Goal: Complete application form: Complete application form

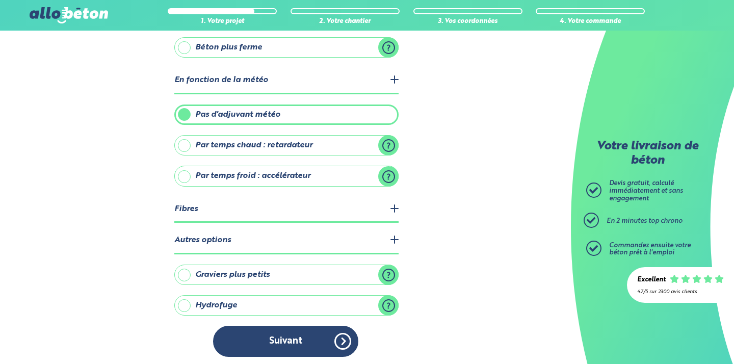
click at [329, 336] on button "Suivant" at bounding box center [285, 341] width 145 height 31
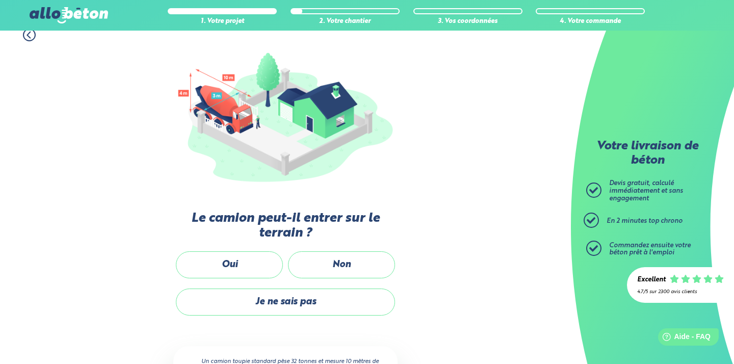
scroll to position [102, 0]
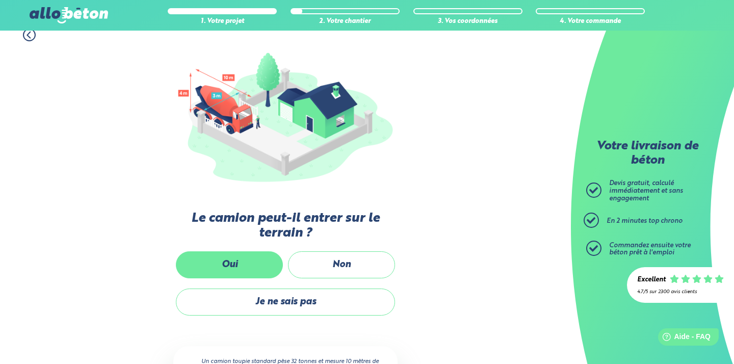
click at [244, 265] on label "Oui" at bounding box center [229, 264] width 107 height 27
click at [0, 0] on input "Oui" at bounding box center [0, 0] width 0 height 0
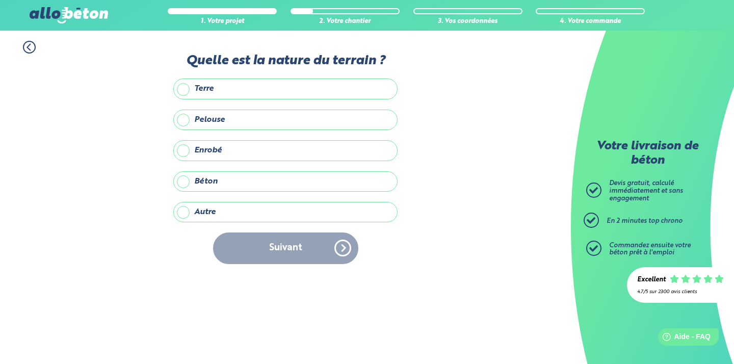
click at [180, 90] on label "Terre" at bounding box center [285, 88] width 224 height 20
click at [0, 0] on input "Terre" at bounding box center [0, 0] width 0 height 0
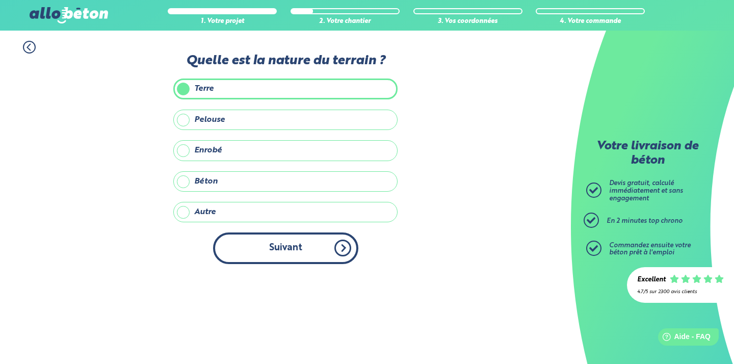
click at [341, 247] on button "Suivant" at bounding box center [285, 247] width 145 height 31
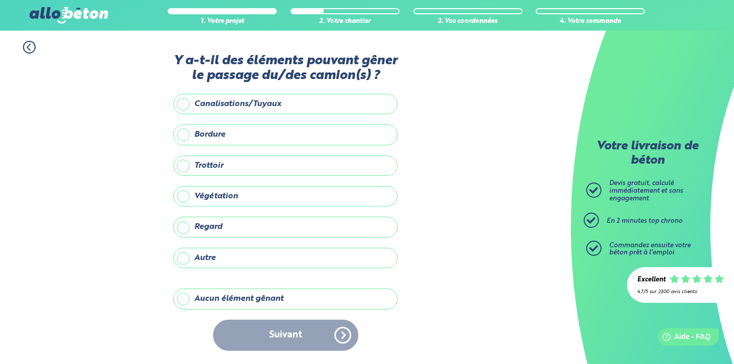
click at [187, 309] on label "Aucun élément gênant" at bounding box center [285, 298] width 224 height 20
click at [0, 0] on input "Aucun élément gênant" at bounding box center [0, 0] width 0 height 0
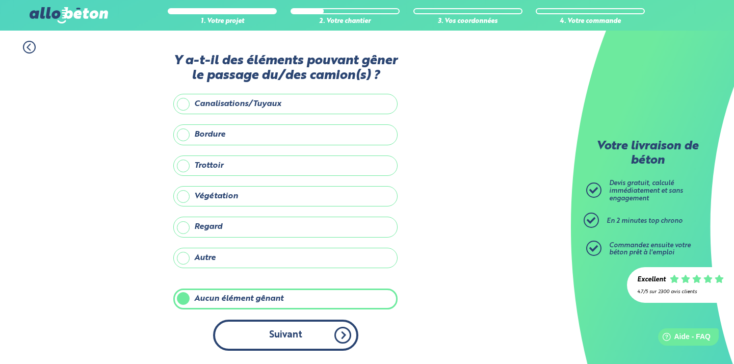
click at [344, 348] on button "Suivant" at bounding box center [285, 334] width 145 height 31
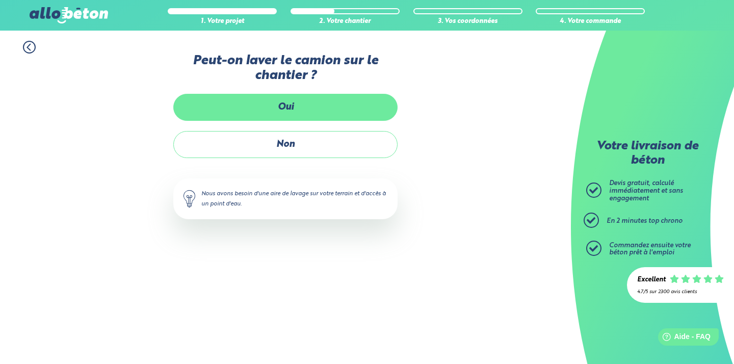
click at [300, 105] on label "Oui" at bounding box center [285, 107] width 224 height 27
click at [0, 0] on input "Oui" at bounding box center [0, 0] width 0 height 0
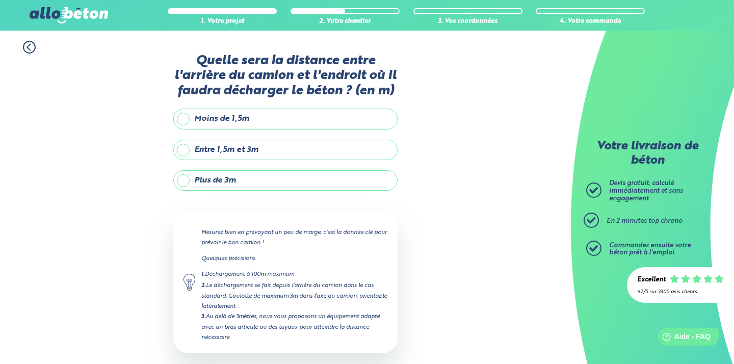
click at [183, 191] on label "Plus de 3m" at bounding box center [285, 180] width 224 height 20
click at [0, 0] on input "Plus de 3m" at bounding box center [0, 0] width 0 height 0
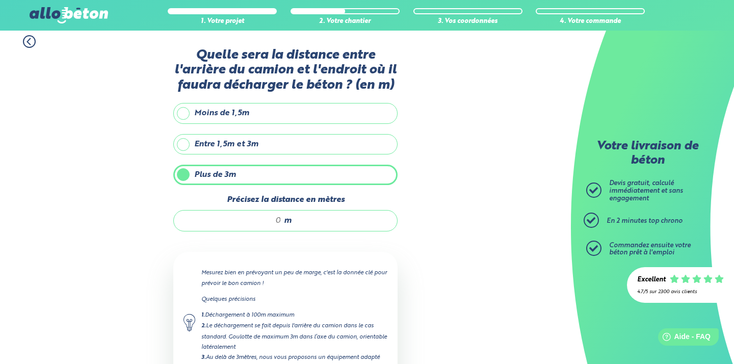
scroll to position [6, 0]
click at [281, 231] on div "m" at bounding box center [285, 219] width 224 height 21
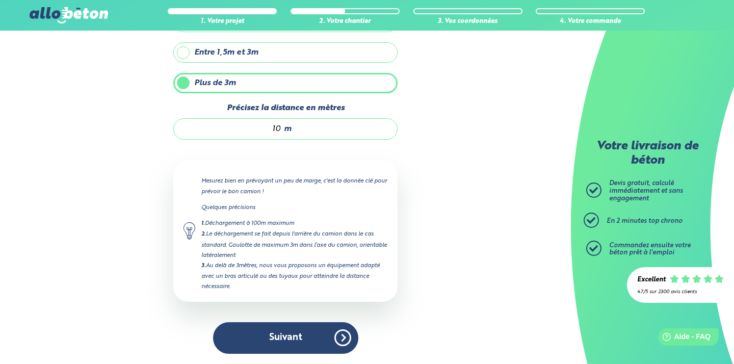
scroll to position [110, 0]
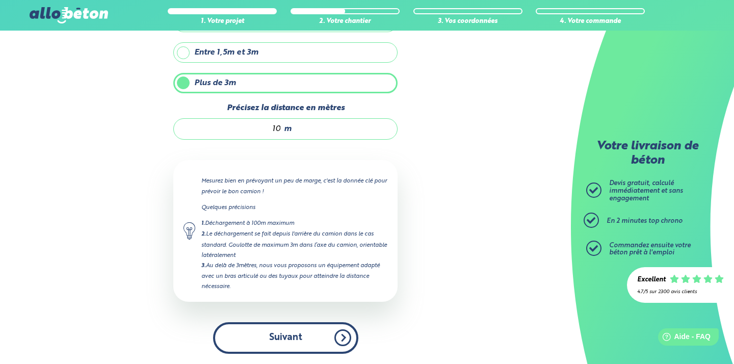
type input "10"
click at [281, 334] on button "Suivant" at bounding box center [285, 337] width 145 height 31
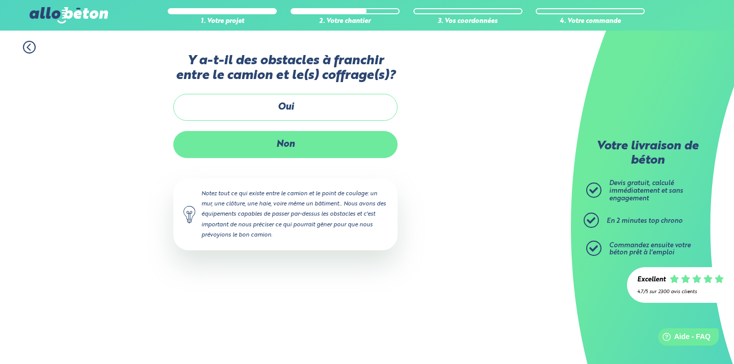
click at [297, 158] on label "Non" at bounding box center [285, 144] width 224 height 27
click at [0, 0] on input "Non" at bounding box center [0, 0] width 0 height 0
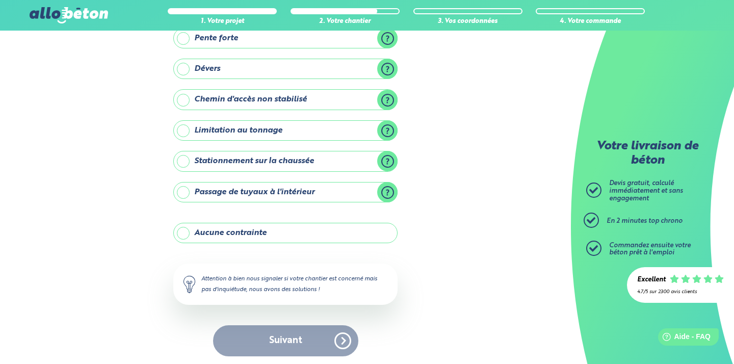
scroll to position [105, 0]
click at [189, 230] on label "Aucune contrainte" at bounding box center [285, 233] width 224 height 20
click at [0, 0] on input "Aucune contrainte" at bounding box center [0, 0] width 0 height 0
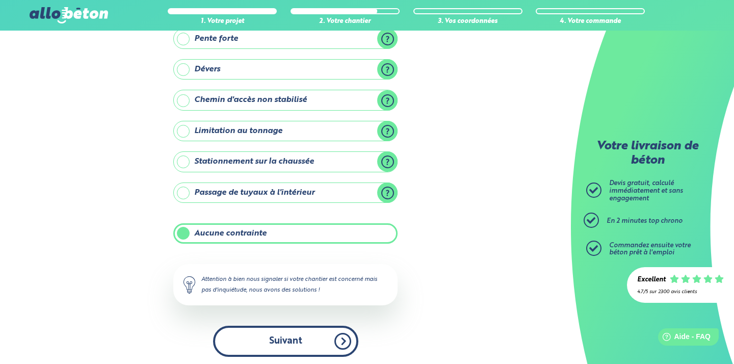
click at [351, 334] on button "Suivant" at bounding box center [285, 341] width 145 height 31
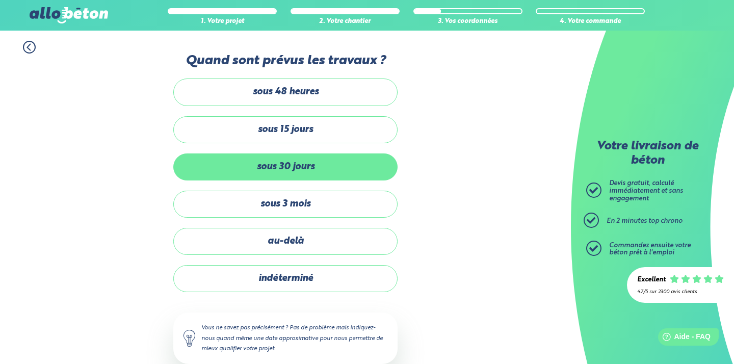
click at [307, 164] on label "sous 30 jours" at bounding box center [285, 166] width 224 height 27
click at [0, 0] on input "sous 30 jours" at bounding box center [0, 0] width 0 height 0
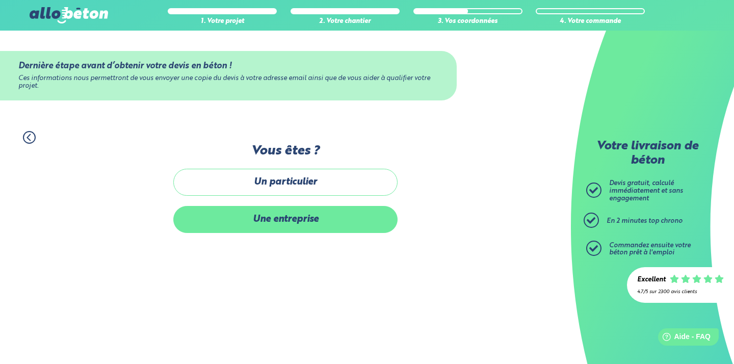
click at [305, 214] on label "Une entreprise" at bounding box center [285, 219] width 224 height 27
click at [0, 0] on input "Une entreprise" at bounding box center [0, 0] width 0 height 0
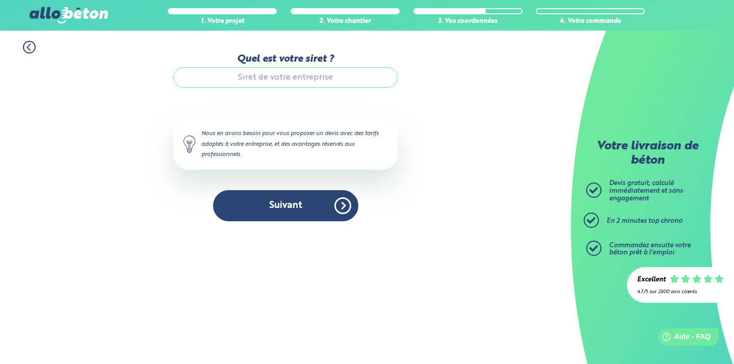
click at [304, 84] on input "Quel est votre siret ?" at bounding box center [285, 77] width 224 height 20
paste input "951 897 362"
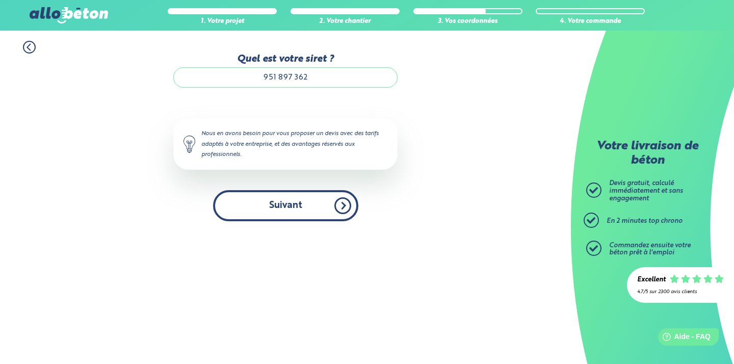
click at [313, 203] on button "Suivant" at bounding box center [285, 205] width 145 height 31
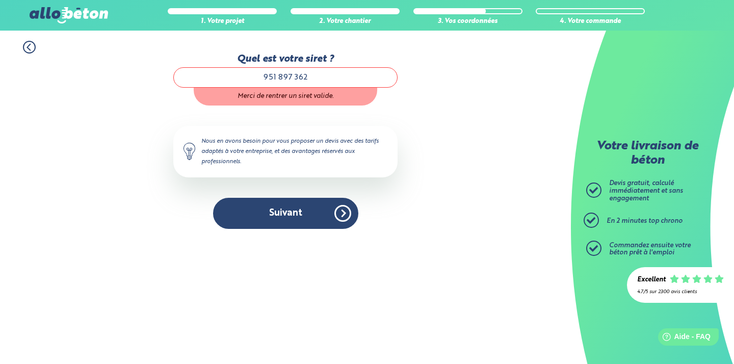
click at [276, 74] on input "951 897 362" at bounding box center [285, 77] width 224 height 20
click at [318, 100] on div "Merci de rentrer un siret valide." at bounding box center [285, 97] width 183 height 18
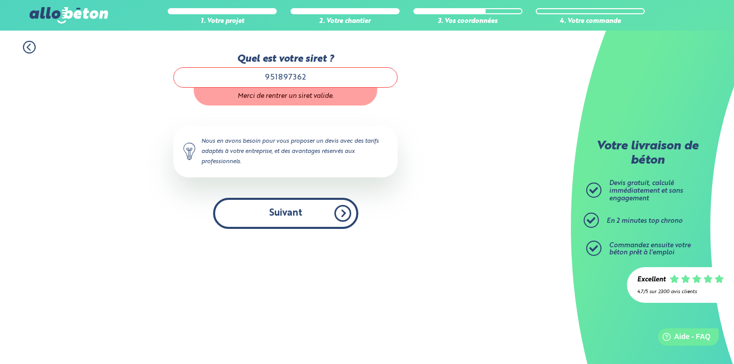
click at [334, 219] on button "Suivant" at bounding box center [285, 213] width 145 height 31
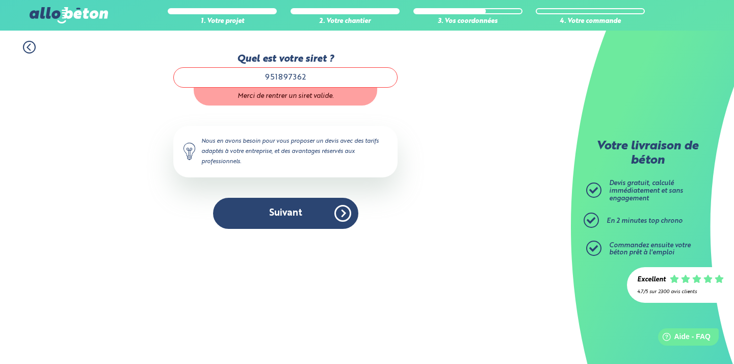
click at [334, 79] on input "951897362" at bounding box center [285, 77] width 224 height 20
paste input "00012"
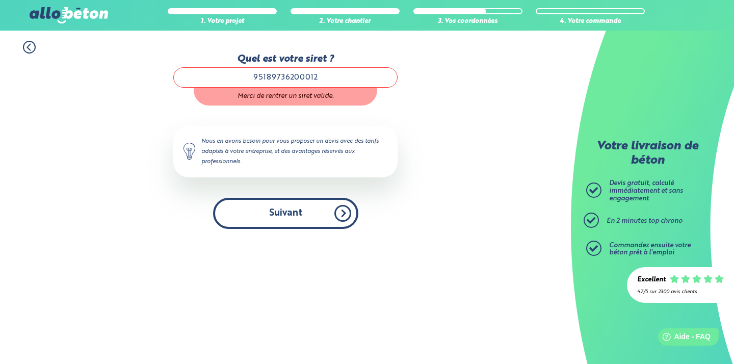
type input "95189736200012"
click at [325, 213] on button "Suivant" at bounding box center [285, 213] width 145 height 31
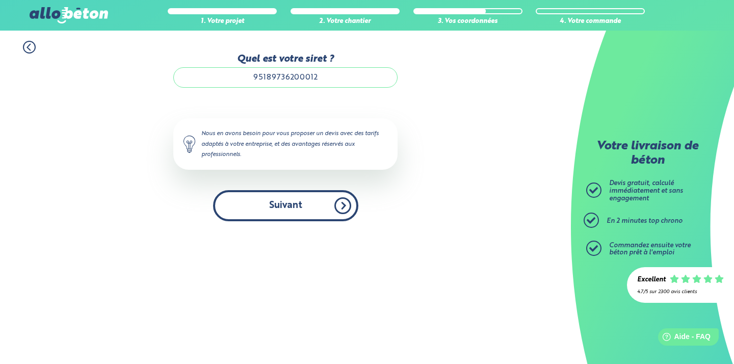
click at [338, 208] on button "Suivant" at bounding box center [285, 205] width 145 height 31
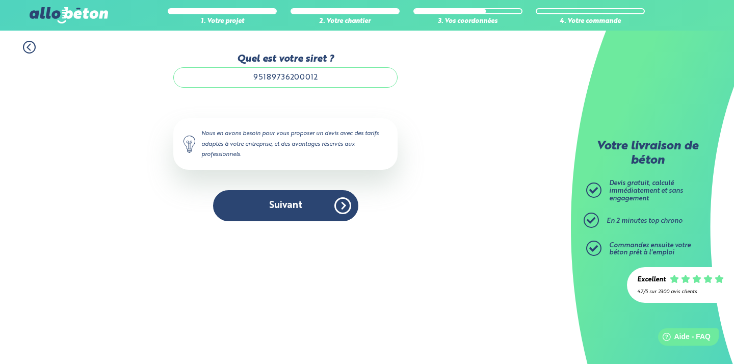
click at [343, 80] on input "95189736200012" at bounding box center [285, 77] width 224 height 20
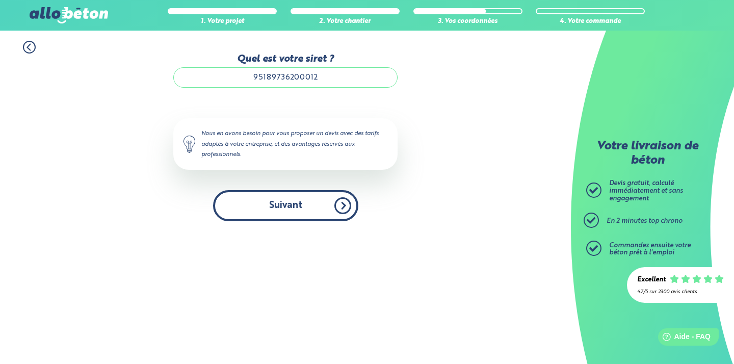
click at [344, 201] on button "Suivant" at bounding box center [285, 205] width 145 height 31
click at [281, 205] on button "Suivant" at bounding box center [285, 205] width 145 height 31
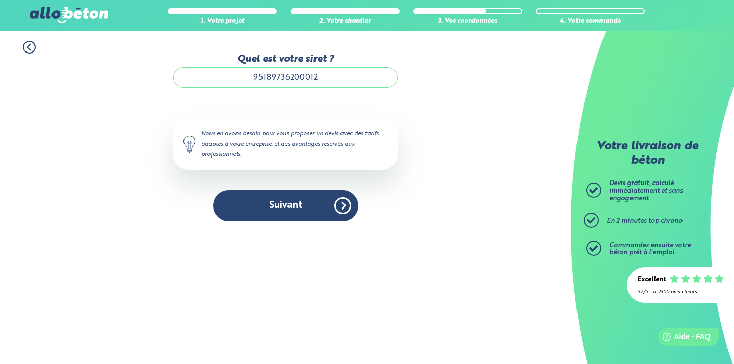
click at [250, 76] on input "95189736200012" at bounding box center [285, 77] width 224 height 20
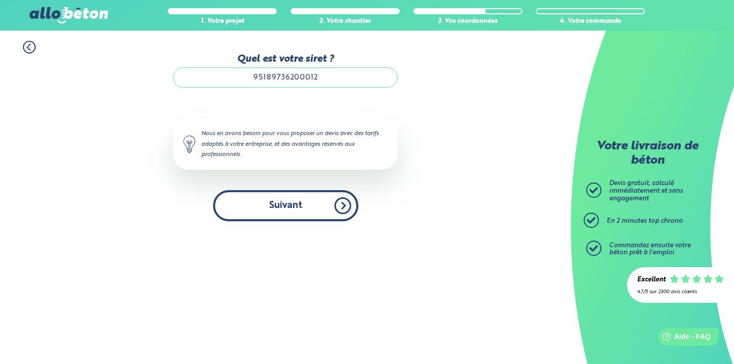
click at [344, 204] on button "Suivant" at bounding box center [285, 205] width 145 height 31
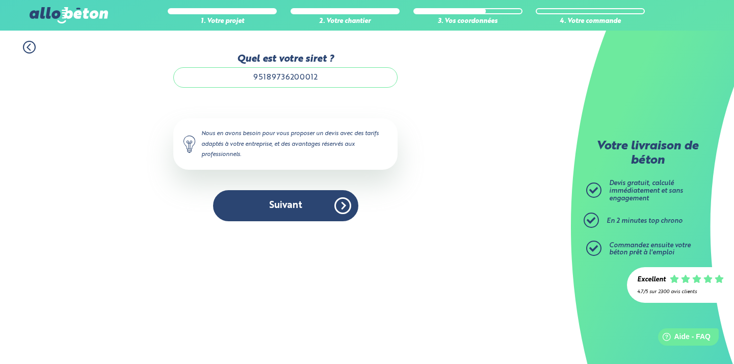
click at [28, 48] on icon at bounding box center [28, 47] width 3 height 6
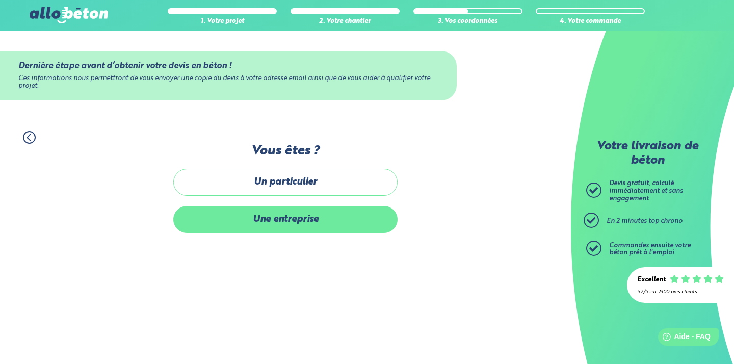
click at [277, 219] on label "Une entreprise" at bounding box center [285, 219] width 224 height 27
click at [0, 0] on input "Une entreprise" at bounding box center [0, 0] width 0 height 0
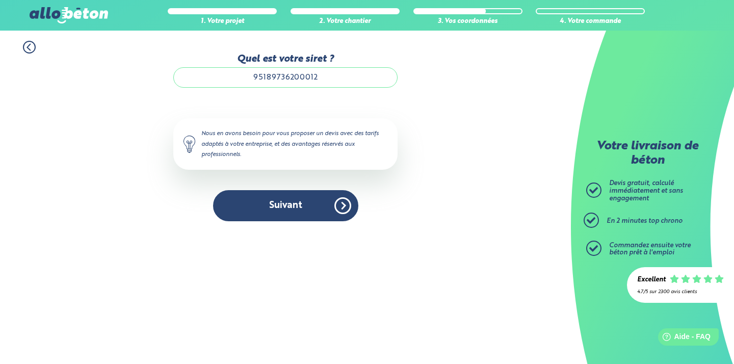
click at [332, 71] on input "95189736200012" at bounding box center [285, 77] width 224 height 20
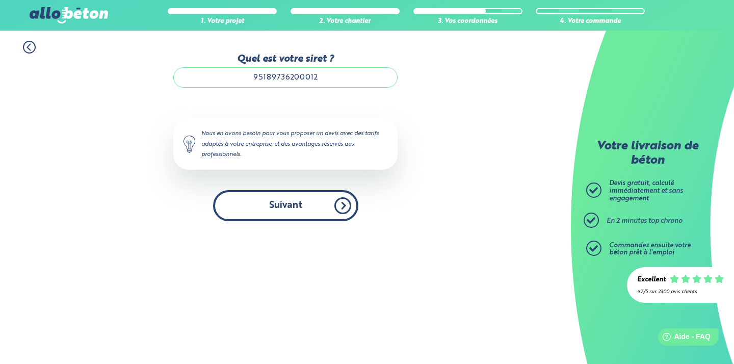
click at [344, 206] on button "Suivant" at bounding box center [285, 205] width 145 height 31
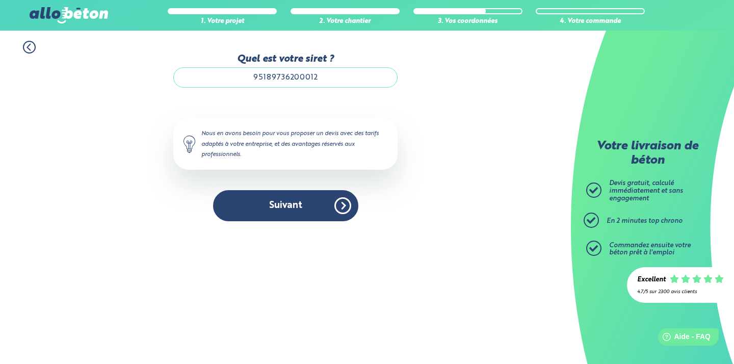
click at [320, 82] on input "95189736200012" at bounding box center [285, 77] width 224 height 20
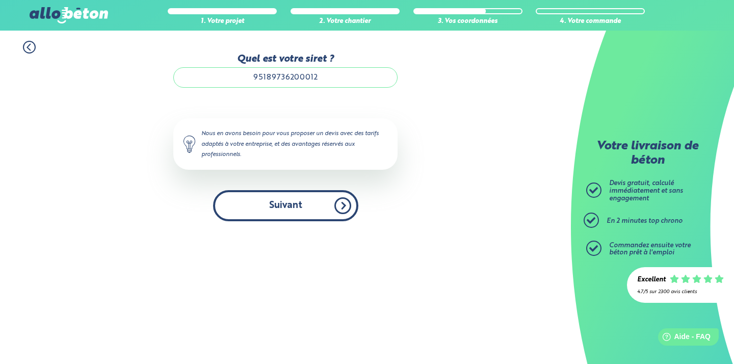
click at [292, 209] on button "Suivant" at bounding box center [285, 205] width 145 height 31
click at [339, 207] on button "Suivant" at bounding box center [285, 205] width 145 height 31
click at [338, 207] on button "Suivant" at bounding box center [285, 205] width 145 height 31
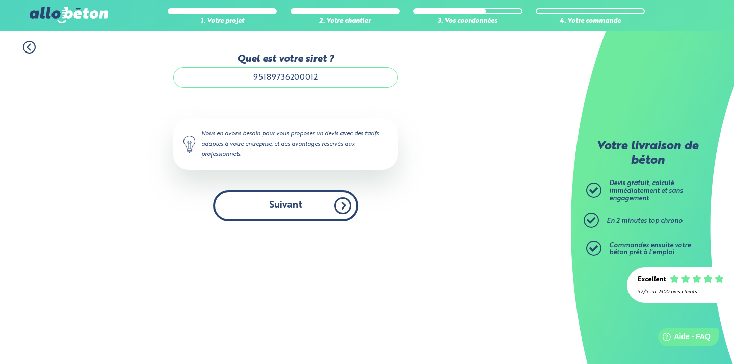
click at [337, 207] on button "Suivant" at bounding box center [285, 205] width 145 height 31
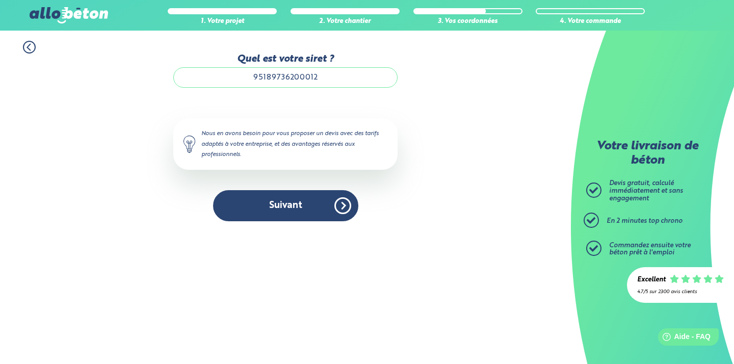
click at [319, 191] on div "Quel est votre siret ? 95189736200012 Le N° de SIRET saisi n’est pas reconnu, v…" at bounding box center [285, 138] width 224 height 168
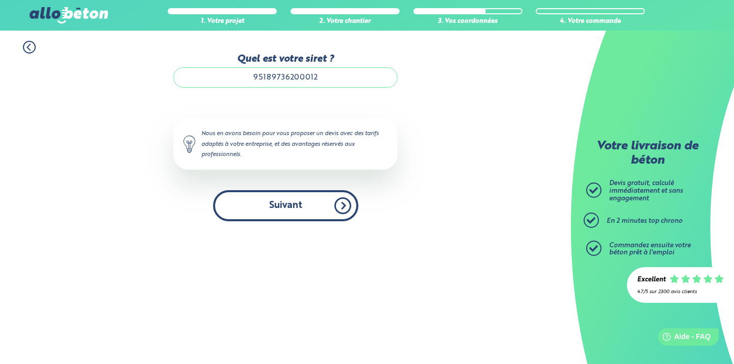
click at [340, 209] on button "Suivant" at bounding box center [285, 205] width 145 height 31
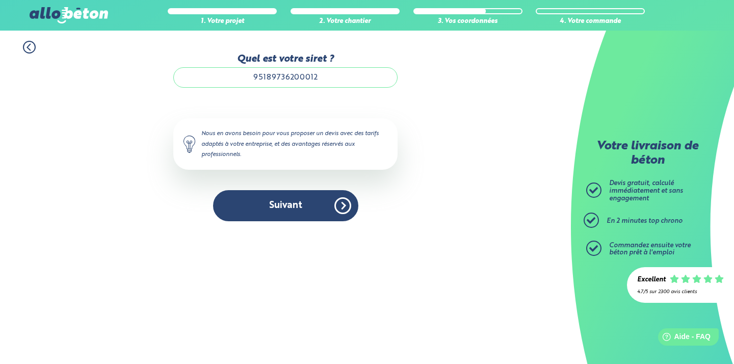
click at [498, 224] on div "1. Votre projet 2. Votre chantier 3. Vos coordonnées 4. Votre commande Quel est…" at bounding box center [285, 131] width 571 height 201
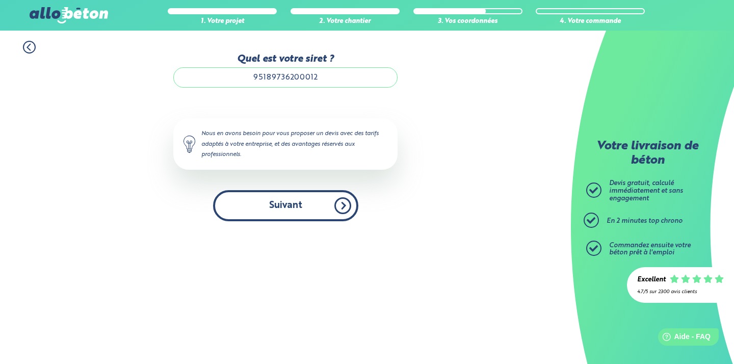
click at [343, 215] on button "Suivant" at bounding box center [285, 205] width 145 height 31
click at [322, 209] on button "Suivant" at bounding box center [285, 205] width 145 height 31
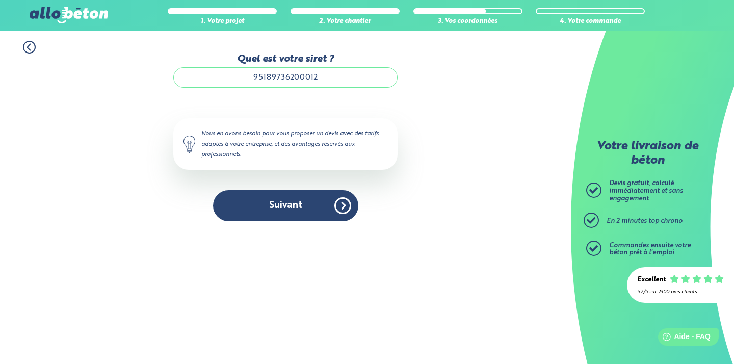
click at [318, 77] on input "95189736200012" at bounding box center [285, 77] width 224 height 20
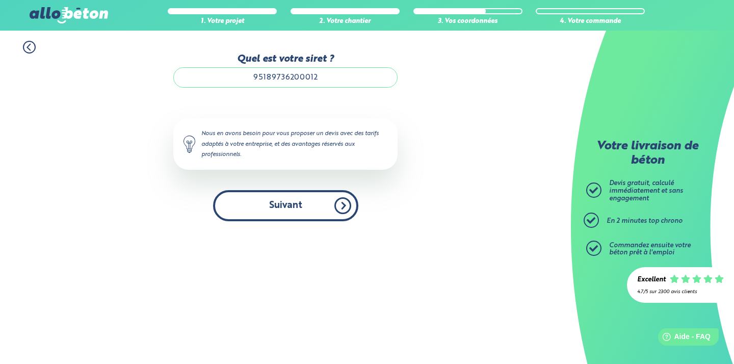
click at [340, 212] on button "Suivant" at bounding box center [285, 205] width 145 height 31
click at [340, 213] on button "Suivant" at bounding box center [285, 205] width 145 height 31
click at [343, 199] on button "Suivant" at bounding box center [285, 205] width 145 height 31
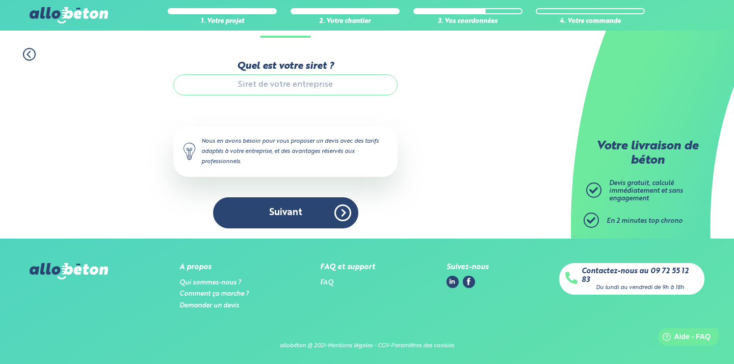
click at [301, 84] on input "Quel est votre siret ?" at bounding box center [285, 84] width 224 height 20
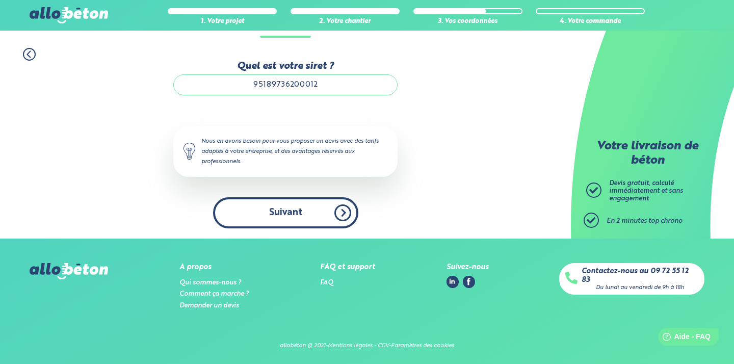
type input "95189736200012"
click at [324, 207] on button "Suivant" at bounding box center [285, 212] width 145 height 31
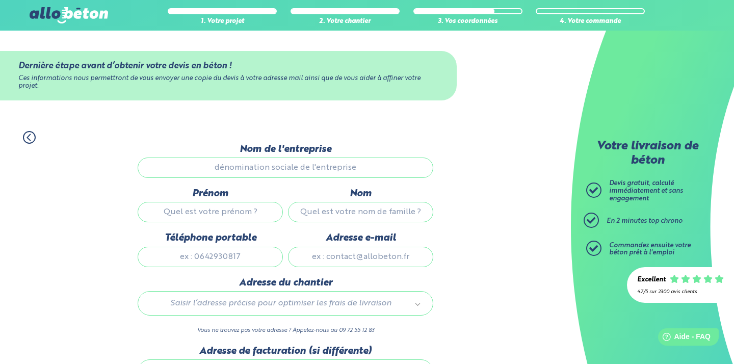
click at [265, 164] on input "Nom de l'entreprise" at bounding box center [286, 167] width 296 height 20
click at [282, 171] on input "Nom de l'entreprise" at bounding box center [286, 167] width 296 height 20
click at [323, 169] on input "Nom de l'entreprise" at bounding box center [286, 167] width 296 height 20
click at [294, 168] on input "Nom de l'entreprise" at bounding box center [286, 167] width 296 height 20
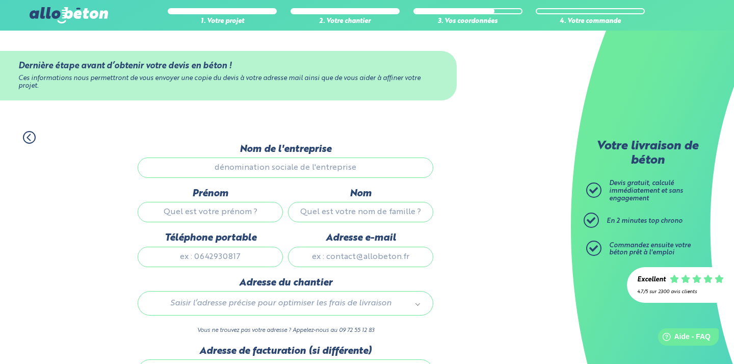
click at [307, 167] on input "Nom de l'entreprise" at bounding box center [286, 167] width 296 height 20
click at [414, 108] on div "Dernière étape avant d’obtenir votre devis en béton ! Ces informations nous per…" at bounding box center [285, 76] width 571 height 90
click at [250, 167] on input "Nom de l'entreprise" at bounding box center [286, 167] width 296 height 20
click at [252, 167] on input "Nom de l'entreprise" at bounding box center [286, 167] width 296 height 20
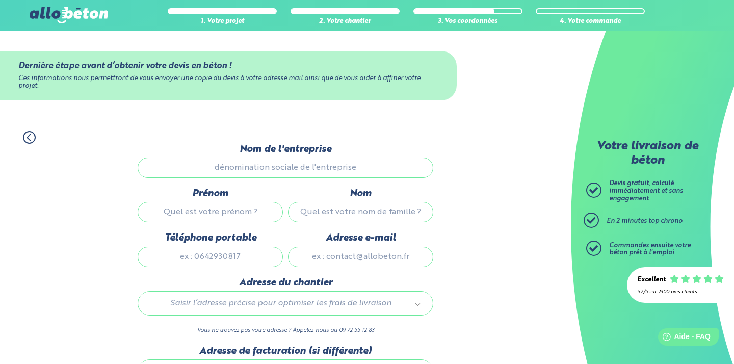
click at [252, 166] on input "Nom de l'entreprise" at bounding box center [286, 167] width 296 height 20
click at [253, 166] on input "Nom de l'entreprise" at bounding box center [286, 167] width 296 height 20
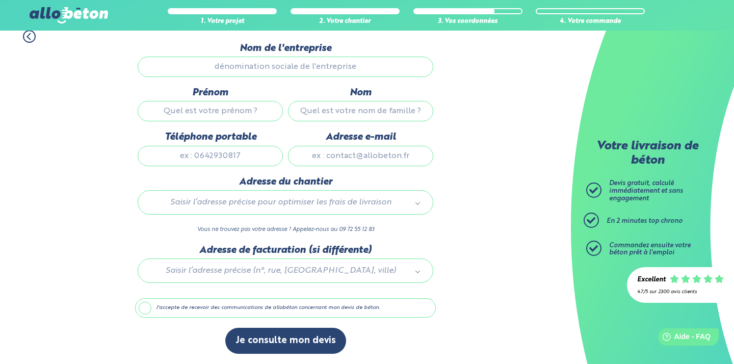
scroll to position [103, 0]
click at [284, 61] on input "Nom de l'entreprise" at bounding box center [286, 67] width 296 height 20
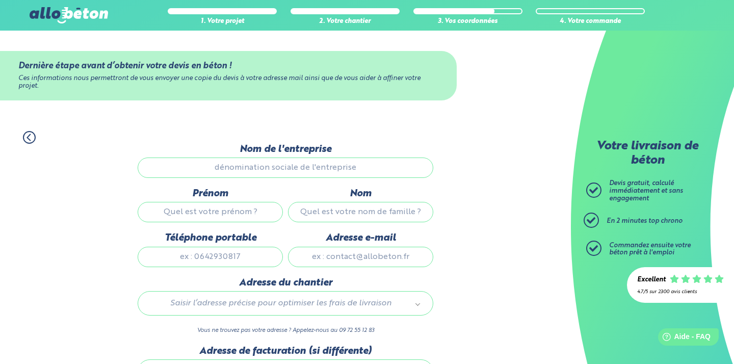
scroll to position [2, 0]
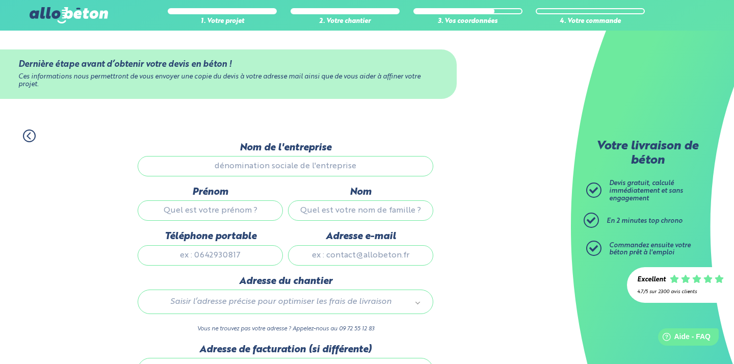
click at [331, 169] on input "Nom de l'entreprise" at bounding box center [286, 166] width 296 height 20
click at [295, 166] on input "Nom de l'entreprise" at bounding box center [286, 166] width 296 height 20
click at [337, 164] on input "Nom de l'entreprise" at bounding box center [286, 166] width 296 height 20
drag, startPoint x: 372, startPoint y: 164, endPoint x: 360, endPoint y: 164, distance: 12.2
click at [371, 162] on input "Nom de l'entreprise" at bounding box center [286, 166] width 296 height 20
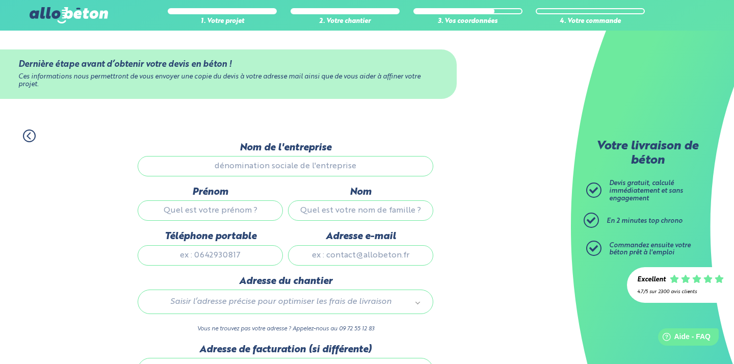
drag, startPoint x: 351, startPoint y: 168, endPoint x: 341, endPoint y: 160, distance: 12.7
click at [342, 159] on input "Nom de l'entreprise" at bounding box center [286, 166] width 296 height 20
drag, startPoint x: 323, startPoint y: 164, endPoint x: 316, endPoint y: 167, distance: 7.8
click at [319, 167] on input "Nom de l'entreprise" at bounding box center [286, 166] width 296 height 20
drag, startPoint x: 316, startPoint y: 167, endPoint x: 303, endPoint y: 157, distance: 16.4
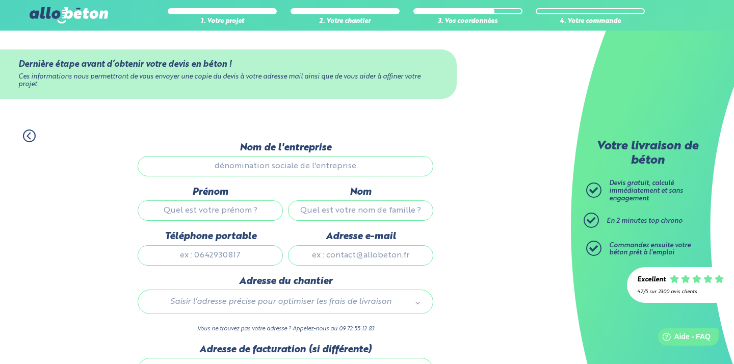
click at [306, 162] on input "Nom de l'entreprise" at bounding box center [286, 166] width 296 height 20
click at [303, 157] on input "Nom de l'entreprise" at bounding box center [286, 166] width 296 height 20
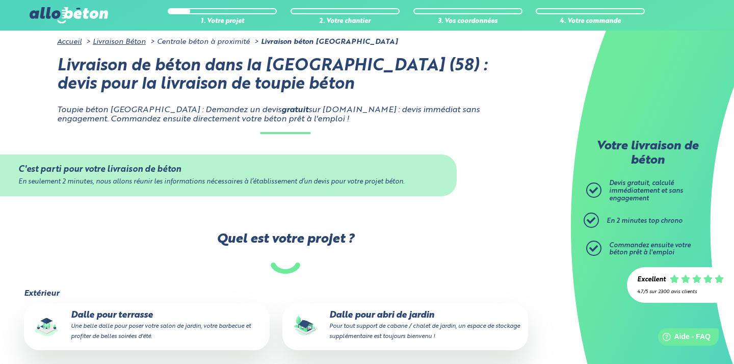
scroll to position [96, 0]
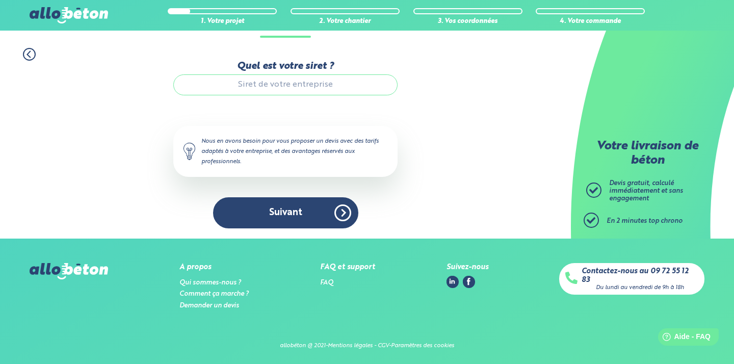
click at [307, 87] on input "Quel est votre siret ?" at bounding box center [285, 84] width 224 height 20
paste input "95189736200012"
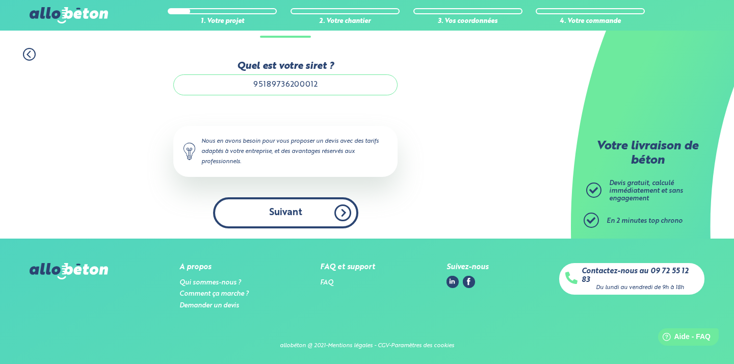
type input "95189736200012"
click at [340, 221] on button "Suivant" at bounding box center [285, 212] width 145 height 31
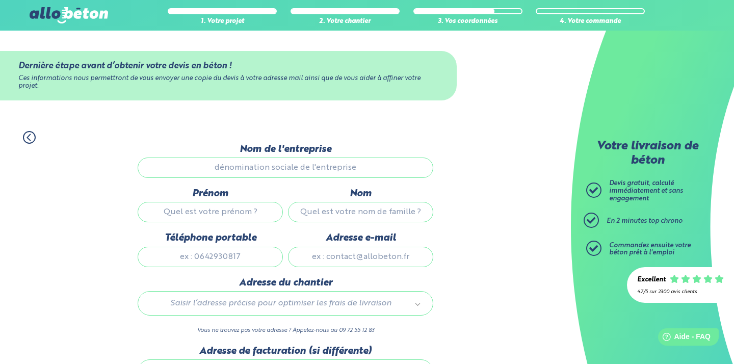
click at [297, 170] on input "Nom de l'entreprise" at bounding box center [286, 167] width 296 height 20
click at [234, 169] on input "Nom de l'entreprise" at bounding box center [286, 167] width 296 height 20
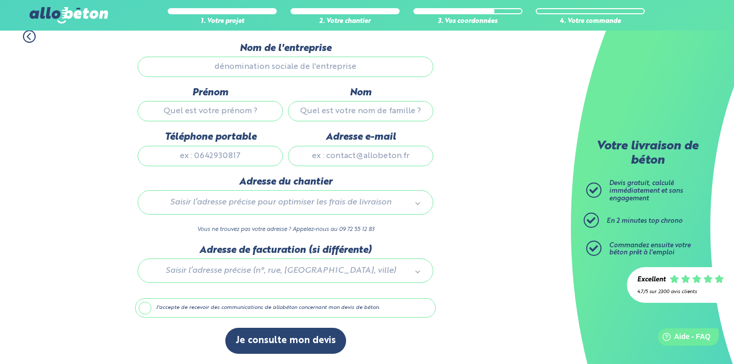
scroll to position [103, 0]
click at [234, 272] on div at bounding box center [285, 269] width 301 height 48
click at [296, 59] on input "Nom de l'entreprise" at bounding box center [286, 67] width 296 height 20
click at [282, 66] on input "Nom de l'entreprise" at bounding box center [286, 67] width 296 height 20
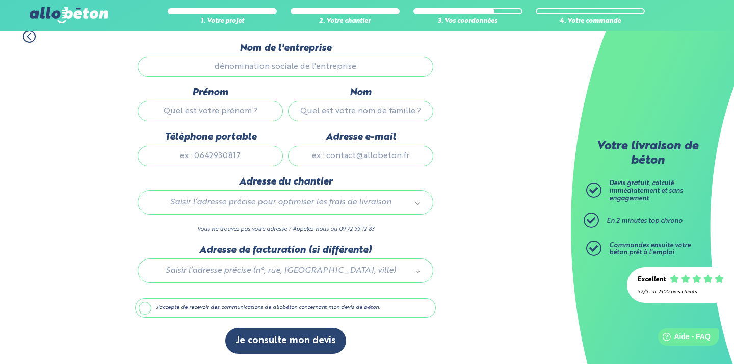
click at [232, 116] on input "Prénom" at bounding box center [210, 111] width 145 height 20
type input "Roderick"
type input "van Exter"
type input "0"
type input "info@vexter.nl"
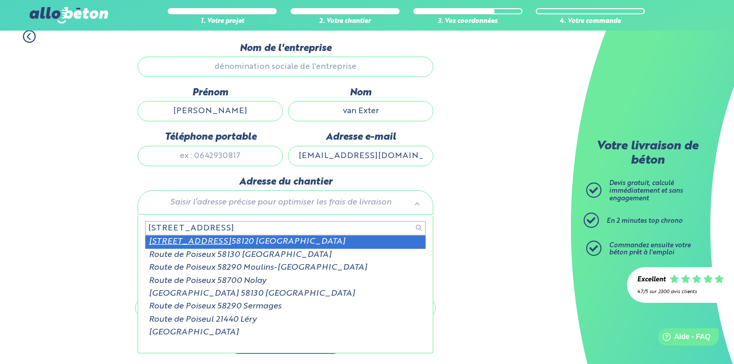
type input "1734 Route de poiseux"
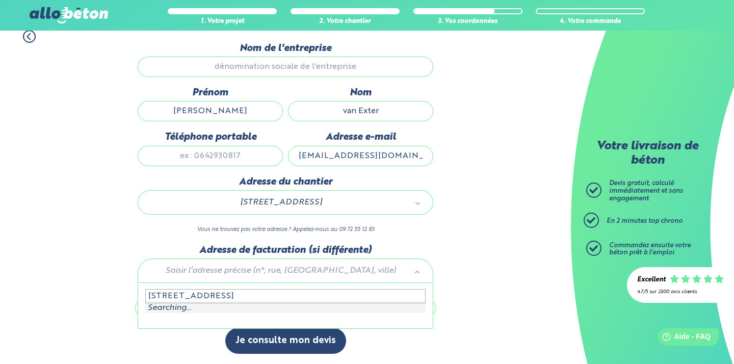
scroll to position [0, 0]
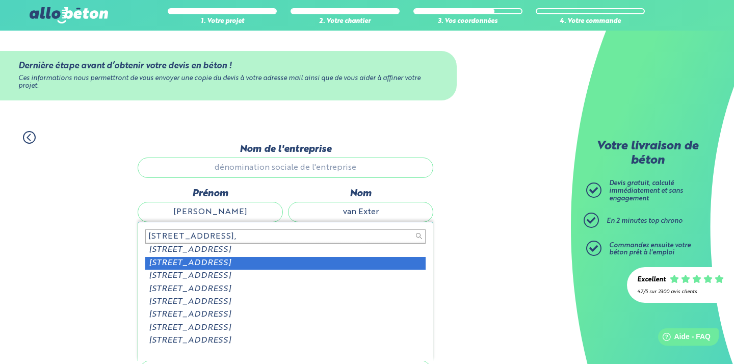
type input "10 Route des tilleuls,"
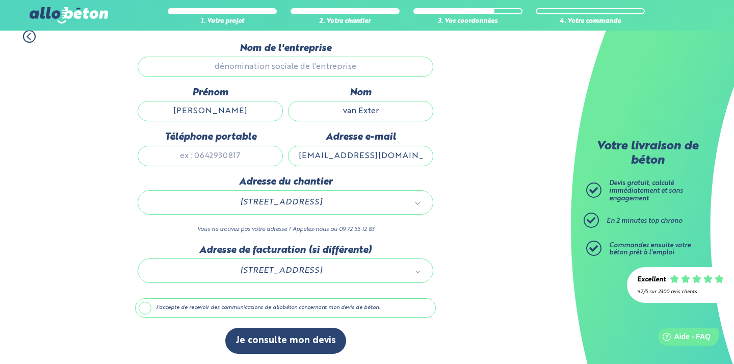
scroll to position [103, 0]
click at [300, 339] on button "Je consulte mon devis" at bounding box center [285, 341] width 121 height 26
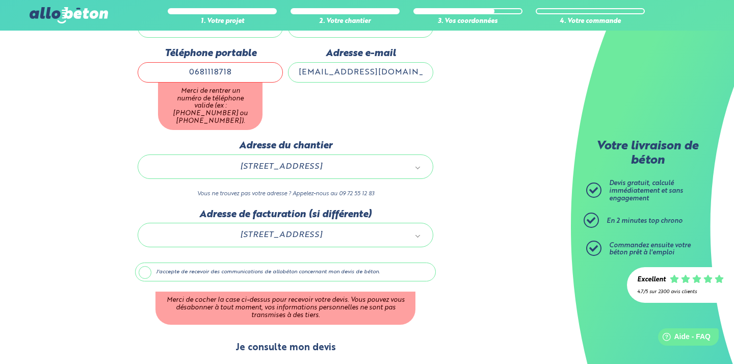
scroll to position [184, 0]
type input "0681118718"
click at [296, 338] on button "Je consulte mon devis" at bounding box center [285, 348] width 121 height 26
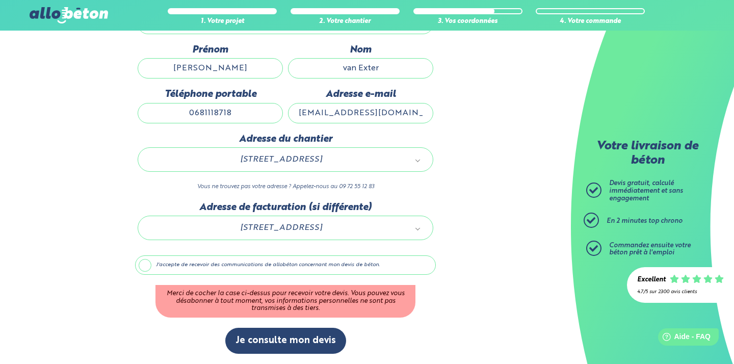
scroll to position [145, 0]
click at [296, 339] on button "Je consulte mon devis" at bounding box center [285, 341] width 121 height 26
click at [142, 265] on label "J'accepte de recevoir des communications de allobéton concernant mon devis de b…" at bounding box center [285, 264] width 301 height 19
click at [0, 0] on input "J'accepte de recevoir des communications de allobéton concernant mon devis de b…" at bounding box center [0, 0] width 0 height 0
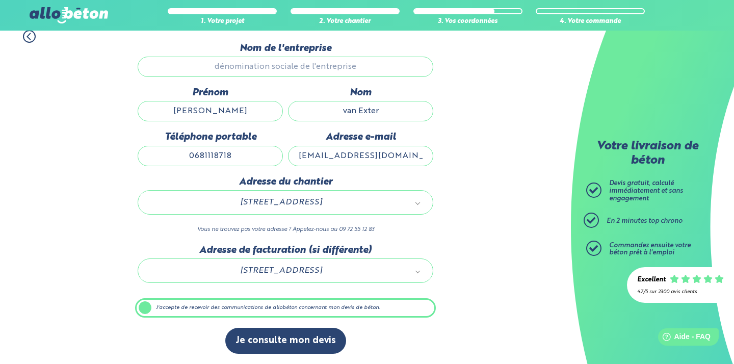
scroll to position [103, 0]
click at [302, 339] on button "Je consulte mon devis" at bounding box center [285, 341] width 121 height 26
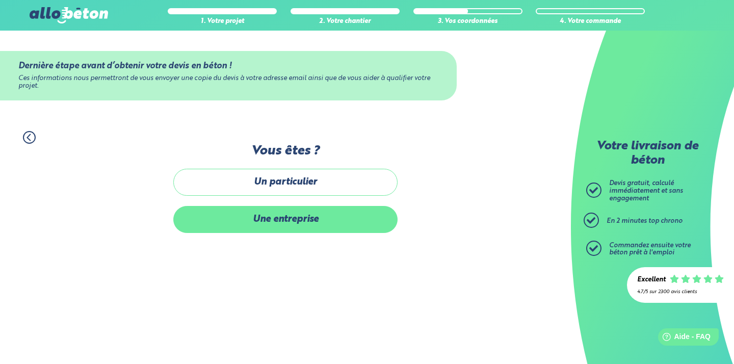
click at [303, 219] on label "Une entreprise" at bounding box center [285, 219] width 224 height 27
click at [0, 0] on input "Une entreprise" at bounding box center [0, 0] width 0 height 0
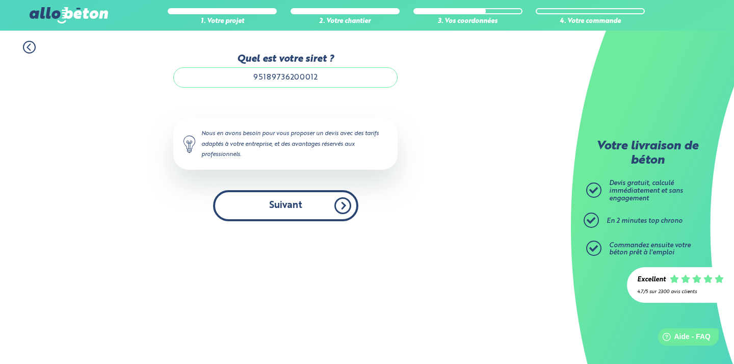
click at [327, 209] on button "Suivant" at bounding box center [285, 205] width 145 height 31
click at [345, 208] on button "Suivant" at bounding box center [285, 205] width 145 height 31
click at [281, 205] on button "Suivant" at bounding box center [285, 205] width 145 height 31
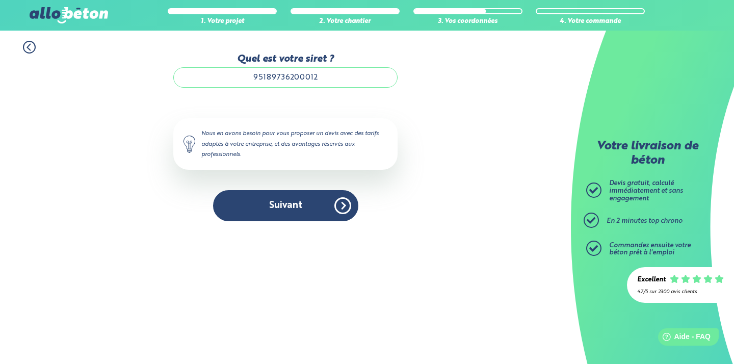
click at [295, 92] on div "Quel est votre siret ? 95189736200012" at bounding box center [285, 76] width 224 height 44
click at [303, 81] on input "95189736200012" at bounding box center [285, 77] width 224 height 20
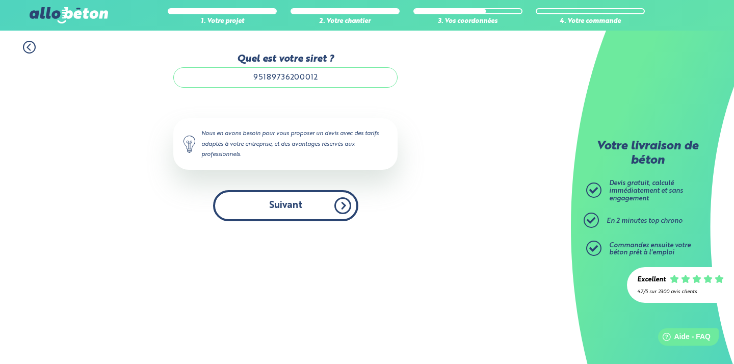
click at [296, 203] on button "Suivant" at bounding box center [285, 205] width 145 height 31
